Goal: Information Seeking & Learning: Learn about a topic

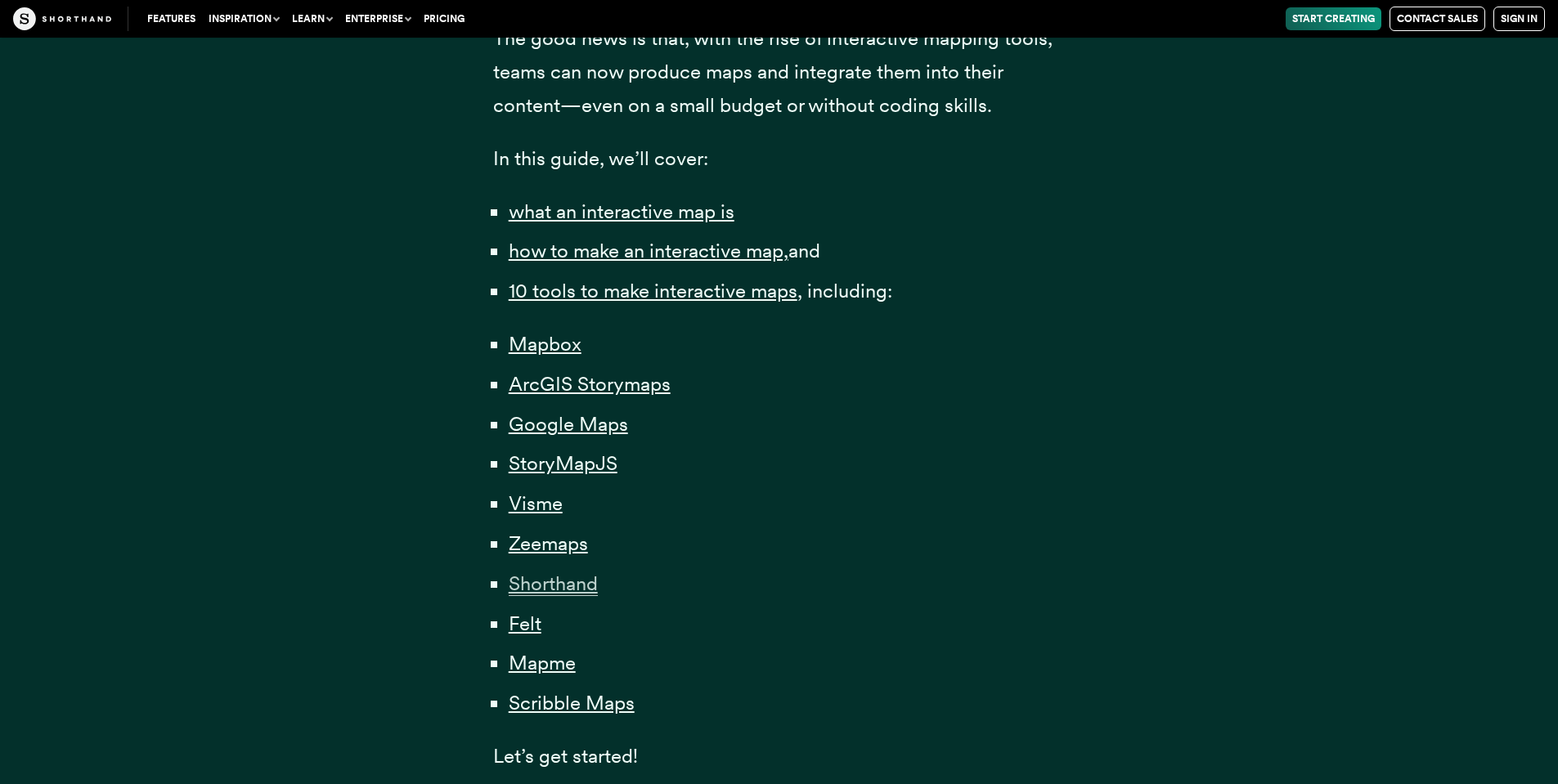
scroll to position [1063, 0]
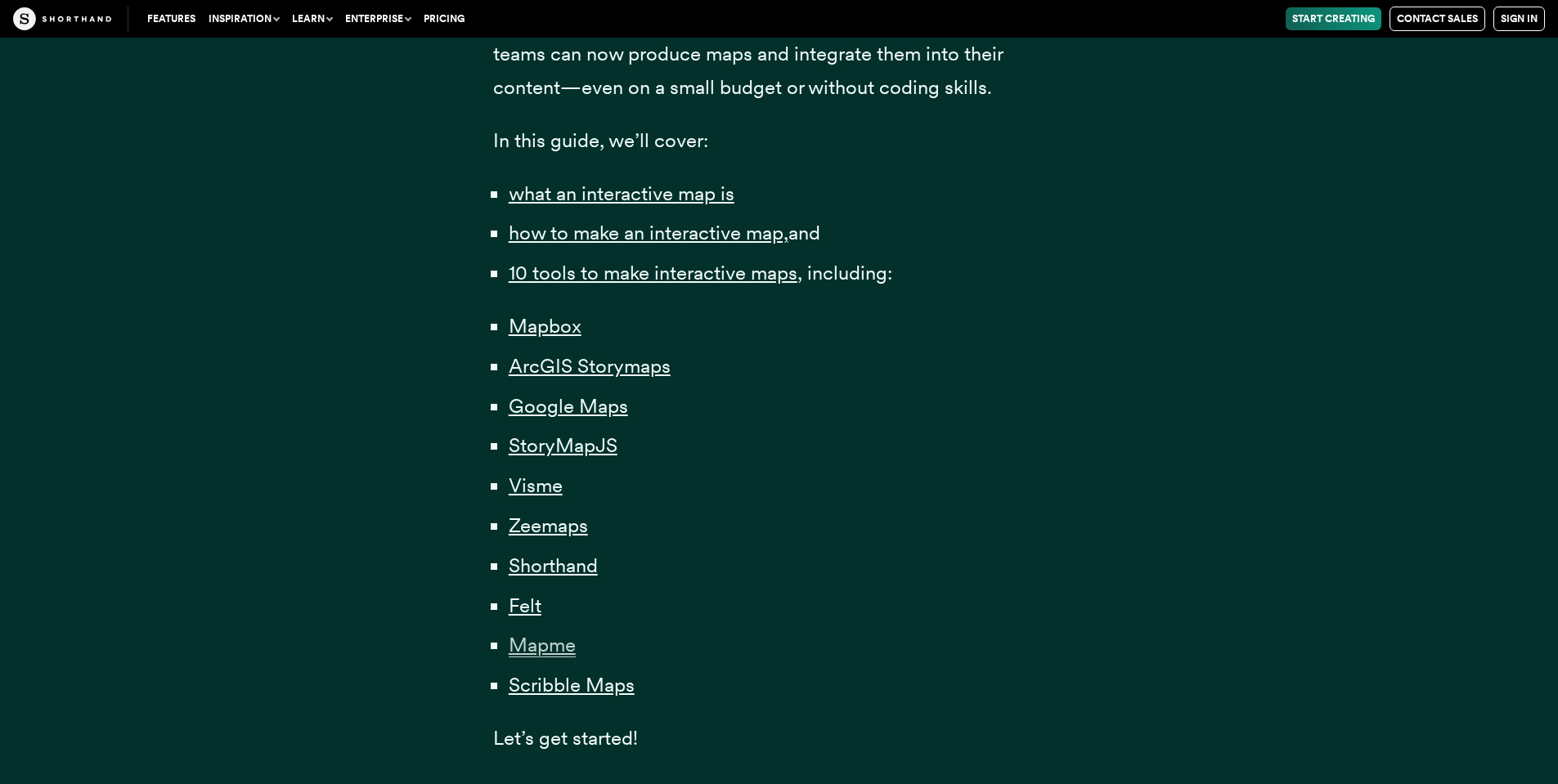
click at [552, 639] on span "Mapme" at bounding box center [542, 645] width 67 height 24
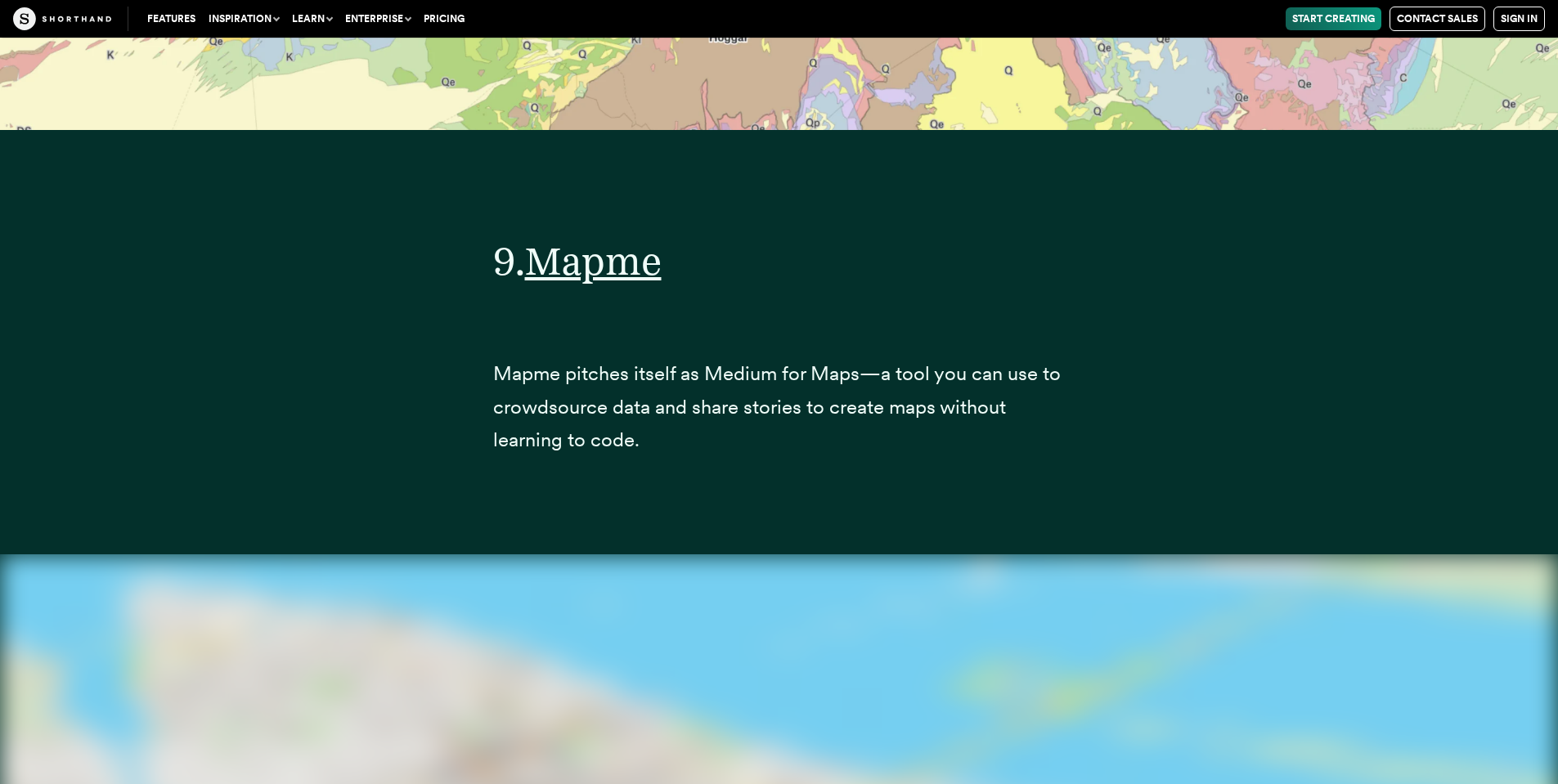
scroll to position [37437, 0]
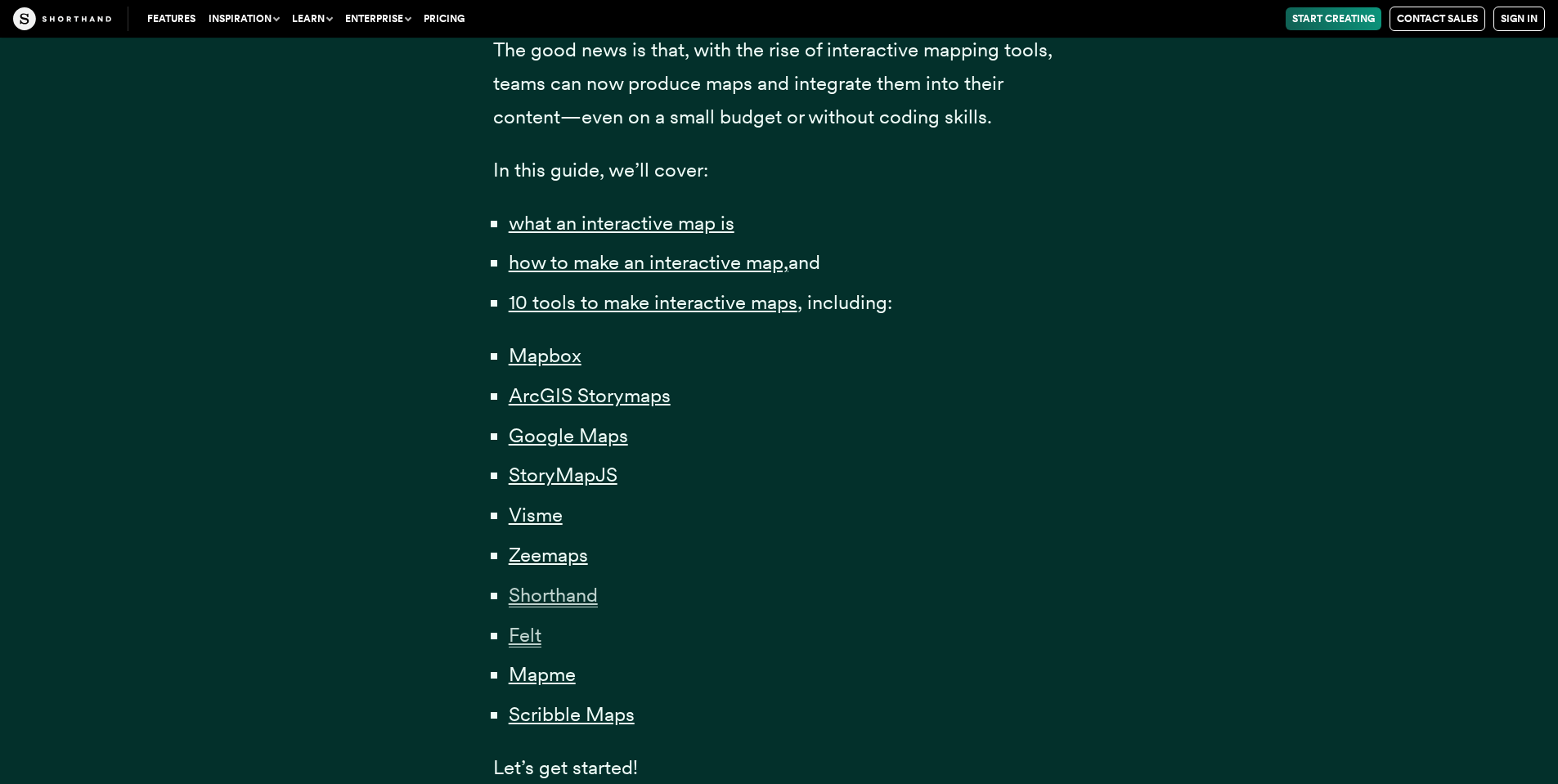
scroll to position [1063, 0]
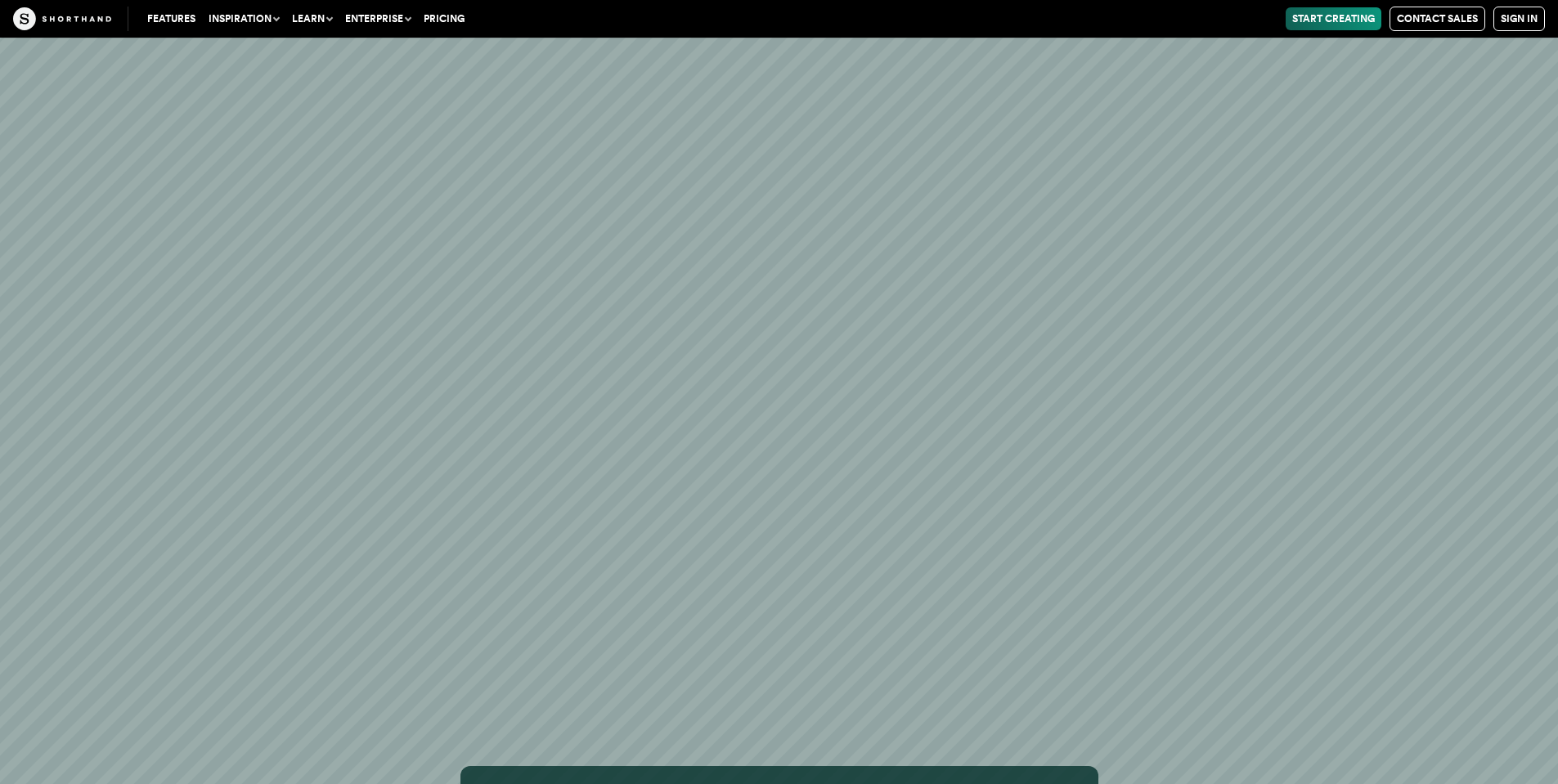
scroll to position [19871, 0]
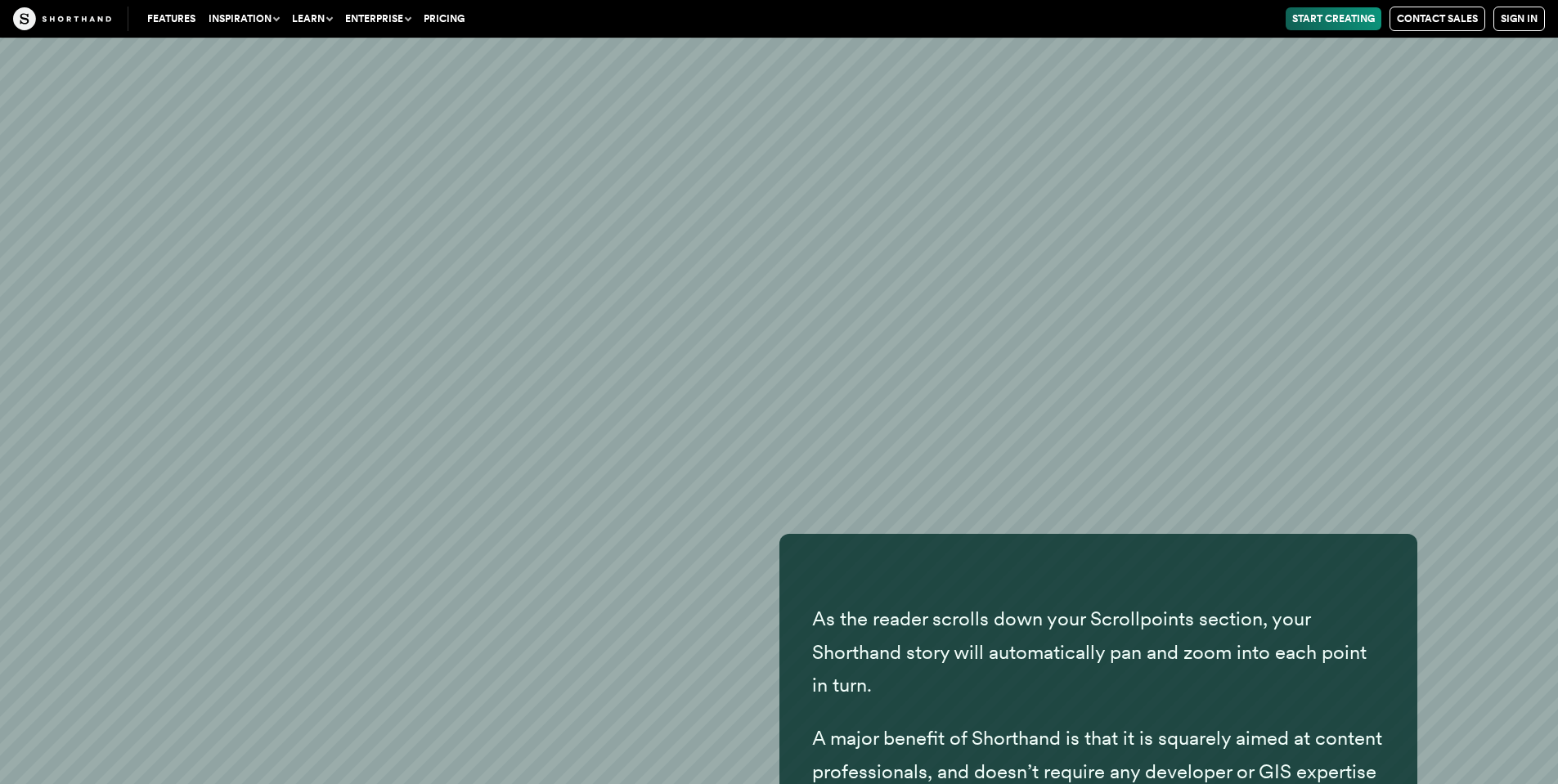
scroll to position [32395, 0]
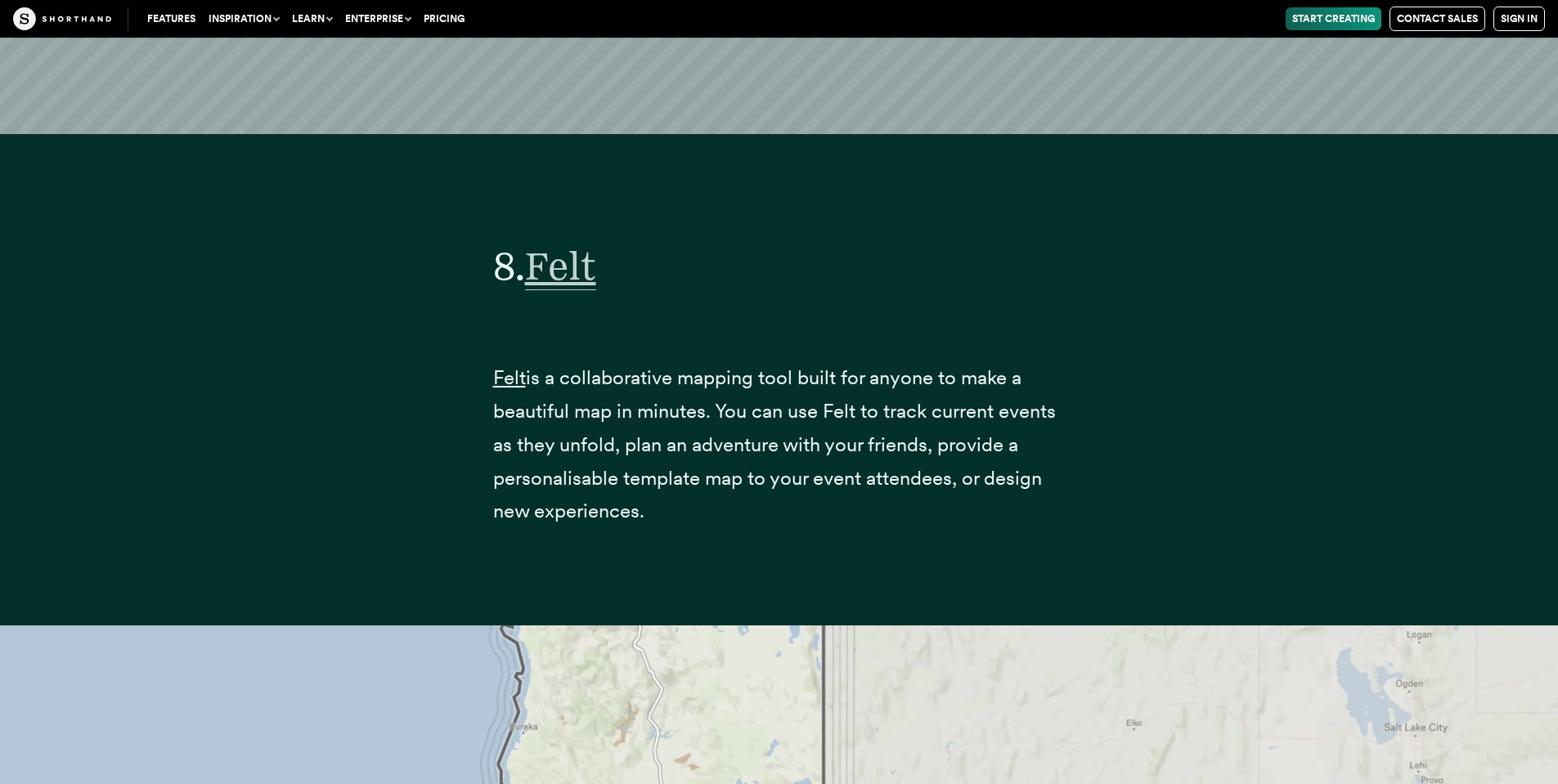
scroll to position [33391, 0]
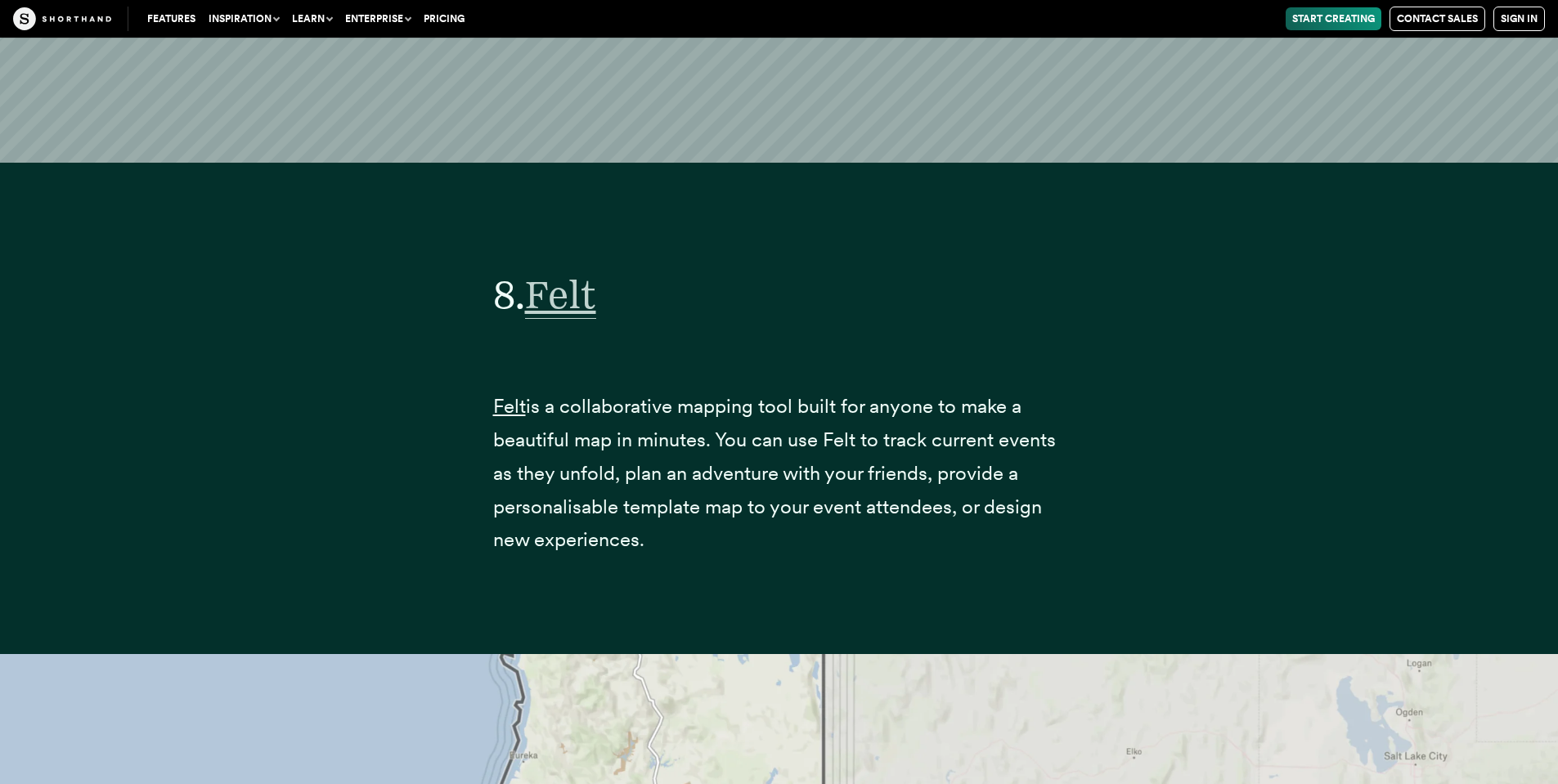
click at [564, 295] on span "Felt" at bounding box center [561, 294] width 72 height 48
